Goal: Transaction & Acquisition: Purchase product/service

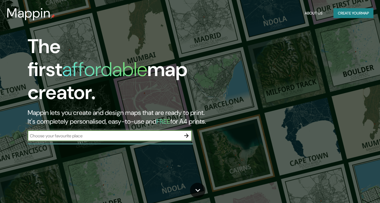
click at [133, 133] on input "text" at bounding box center [104, 136] width 153 height 6
type input "[GEOGRAPHIC_DATA]"
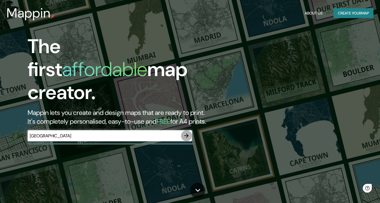
click at [188, 133] on icon "button" at bounding box center [186, 136] width 7 height 7
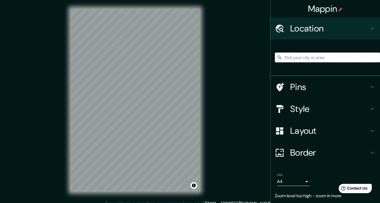
click at [327, 59] on input "Pick your city or area" at bounding box center [327, 58] width 105 height 10
type input "los andes"
click at [324, 57] on input "los andes" at bounding box center [327, 58] width 105 height 10
click at [275, 59] on input "los andes" at bounding box center [327, 58] width 105 height 10
click at [277, 58] on icon at bounding box center [279, 57] width 5 height 5
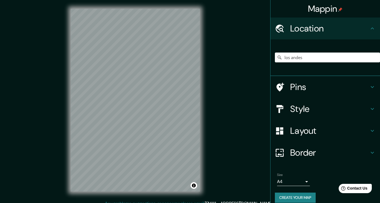
click at [333, 113] on h4 "Style" at bounding box center [329, 109] width 79 height 11
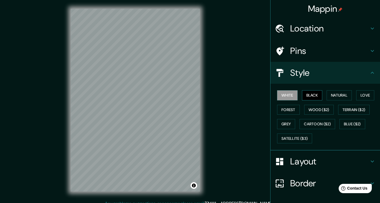
click at [309, 96] on button "Black" at bounding box center [312, 95] width 21 height 10
click at [332, 97] on button "Natural" at bounding box center [339, 95] width 25 height 10
